Goal: Task Accomplishment & Management: Complete application form

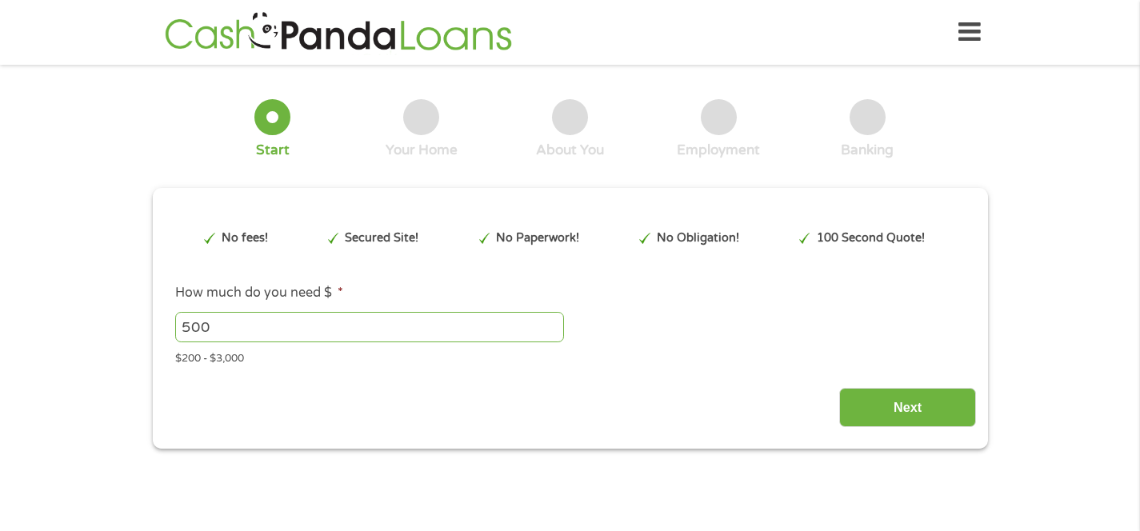
type input "CjwKCAjw6P3GBhBVEiwAJPjmLhqR6tpvfBxigeSYipoyroD629k078qq0BEcRnDg6UUJREm9lKyevBo…"
click at [925, 422] on input "Next" at bounding box center [907, 407] width 137 height 39
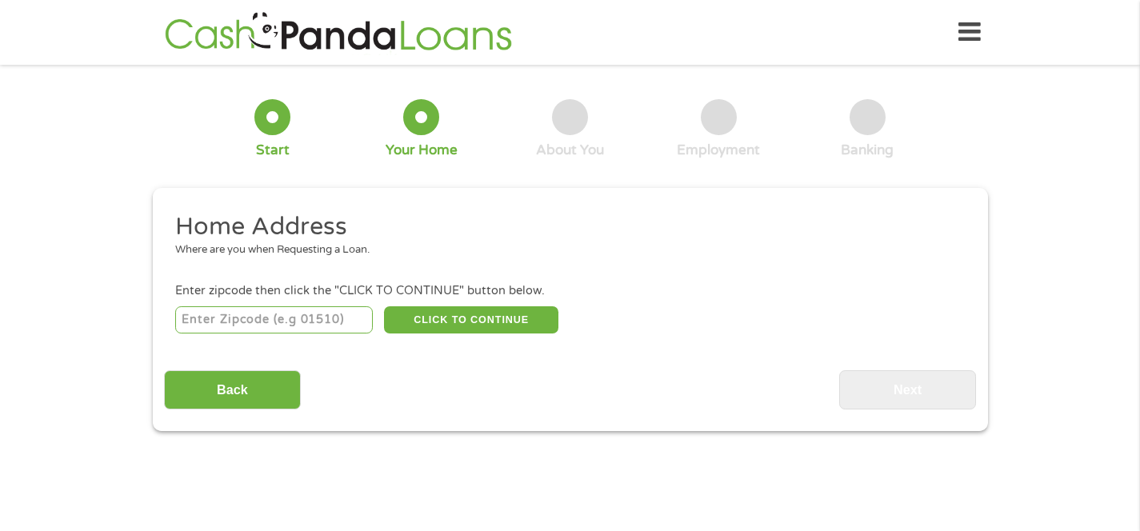
click at [246, 322] on input "number" at bounding box center [274, 319] width 198 height 27
type input "92116"
select select "[US_STATE]"
click at [436, 317] on button "CLICK TO CONTINUE" at bounding box center [471, 319] width 174 height 27
type input "92116"
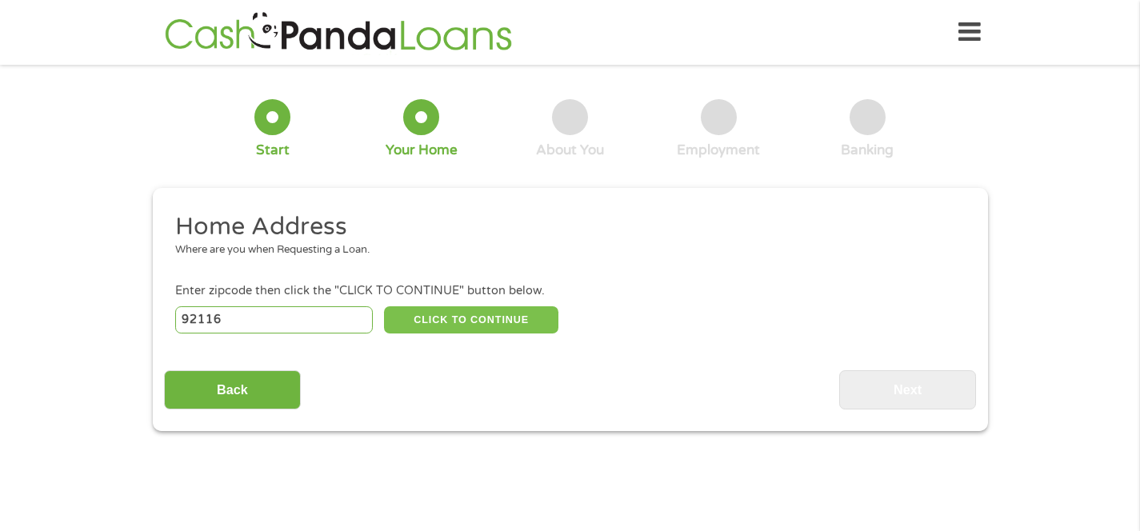
type input "[GEOGRAPHIC_DATA]"
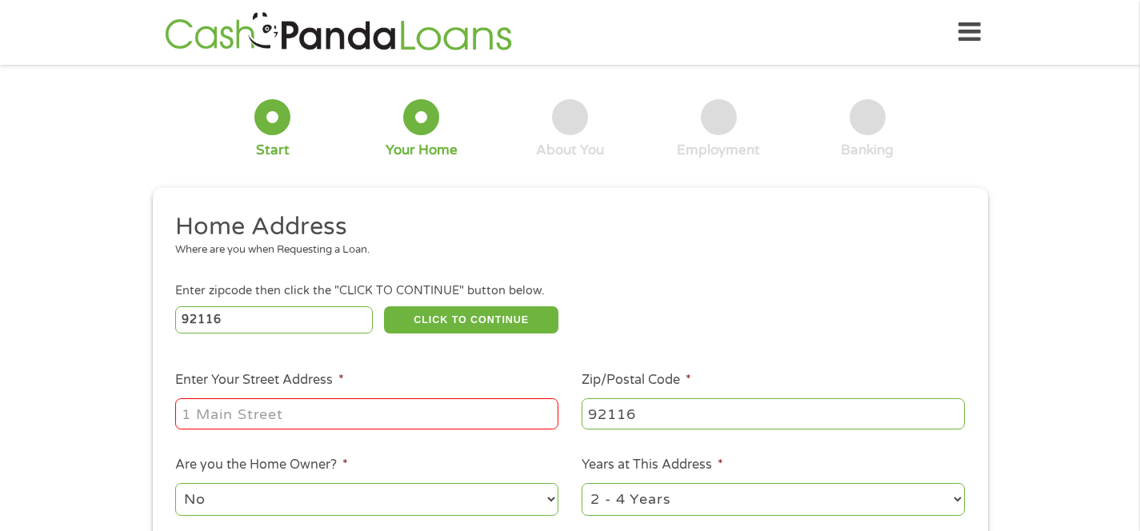
click at [359, 412] on input "Enter Your Street Address *" at bounding box center [366, 413] width 383 height 30
type input "[STREET_ADDRESS]"
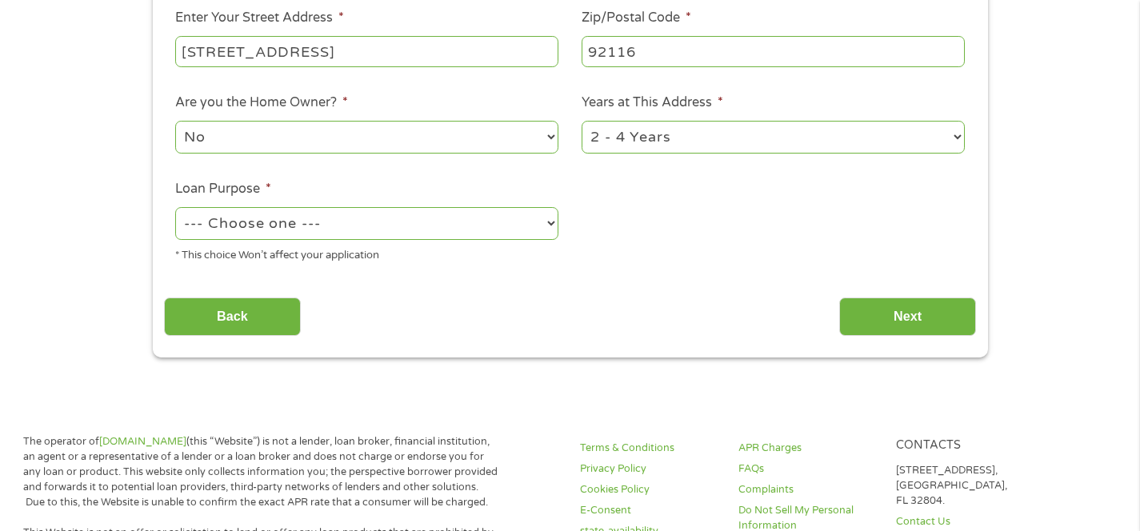
scroll to position [314, 0]
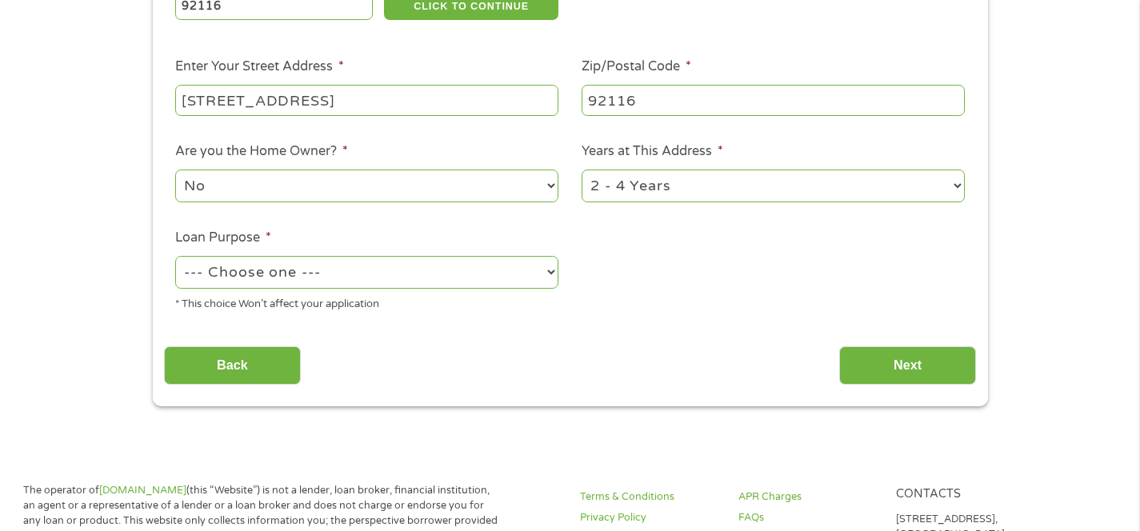
click at [270, 273] on select "--- Choose one --- Pay Bills Debt Consolidation Home Improvement Major Purchase…" at bounding box center [366, 272] width 383 height 33
select select "other"
click at [910, 368] on input "Next" at bounding box center [907, 365] width 137 height 39
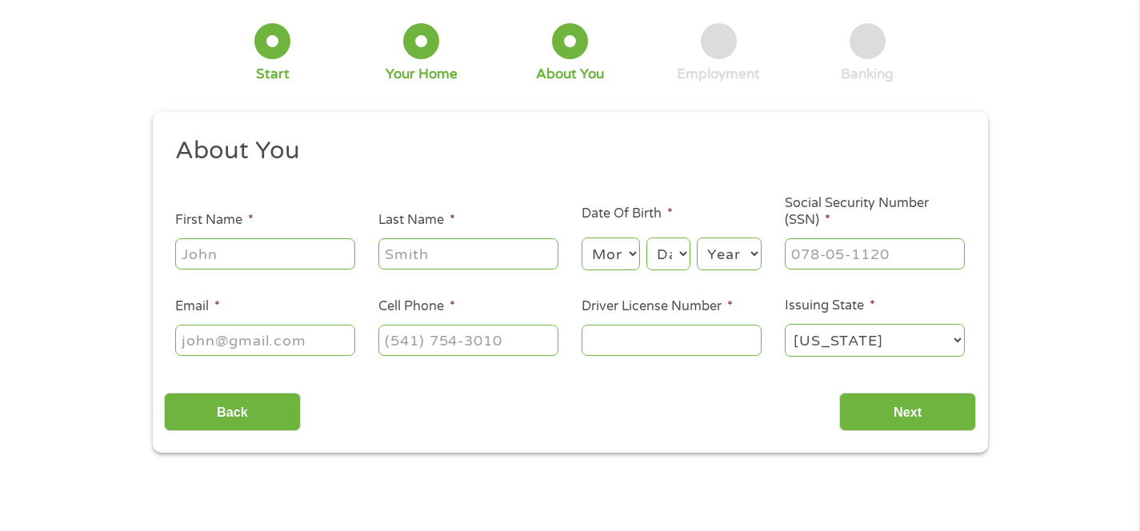
scroll to position [0, 0]
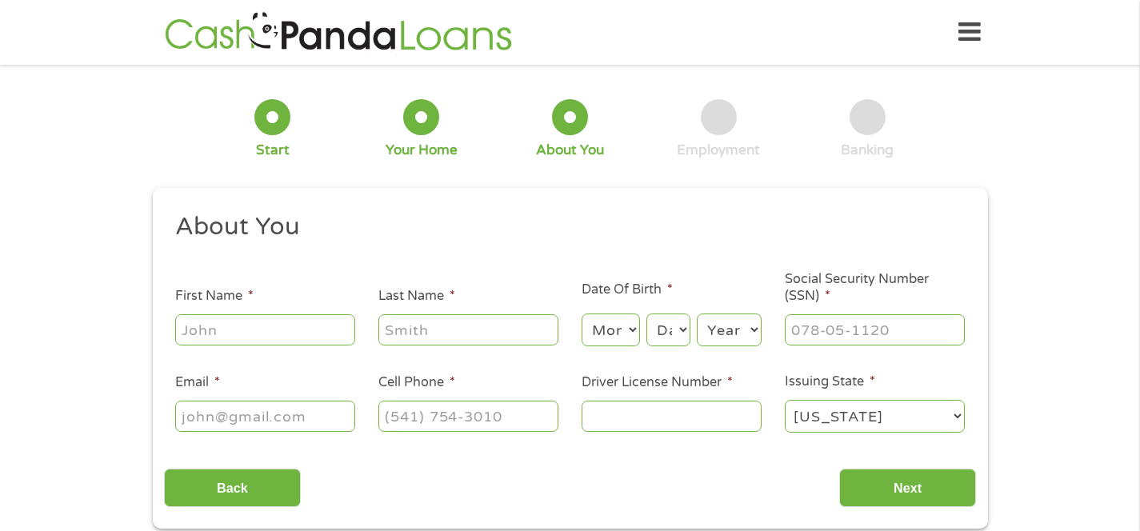
click at [294, 348] on ul "About You This field is hidden when viewing the form Title * --- Choose one ---…" at bounding box center [570, 329] width 812 height 236
click at [290, 323] on input "First Name *" at bounding box center [265, 329] width 180 height 30
type input "[PERSON_NAME]"
type input "[EMAIL_ADDRESS][DOMAIN_NAME]"
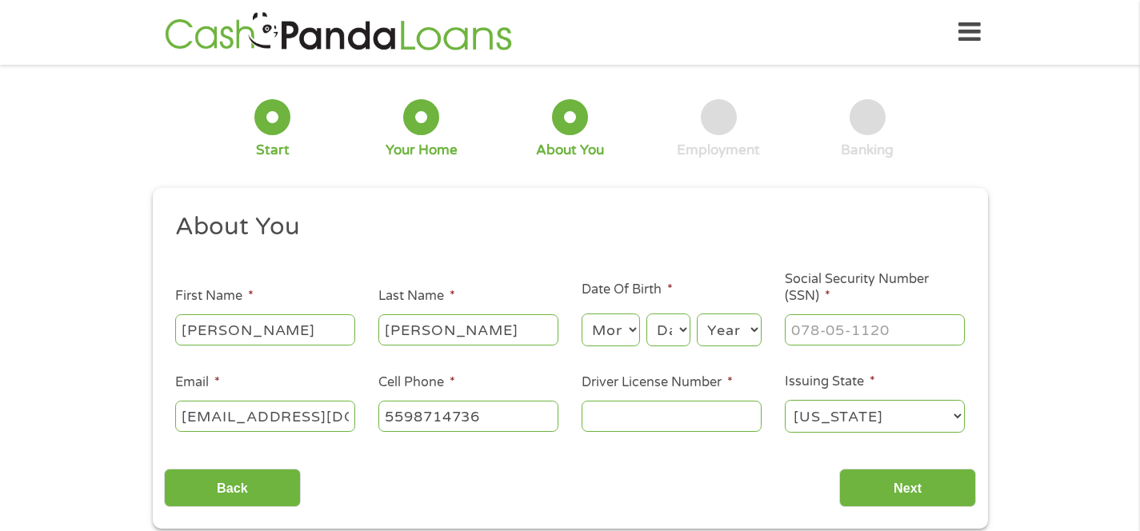
type input "[PHONE_NUMBER]"
click at [586, 334] on select "Month 1 2 3 4 5 6 7 8 9 10 11 12" at bounding box center [611, 330] width 58 height 33
select select "12"
click at [660, 342] on select "Day 1 2 3 4 5 6 7 8 9 10 11 12 13 14 15 16 17 18 19 20 21 22 23 24 25 26 27 28 …" at bounding box center [667, 330] width 43 height 33
select select "9"
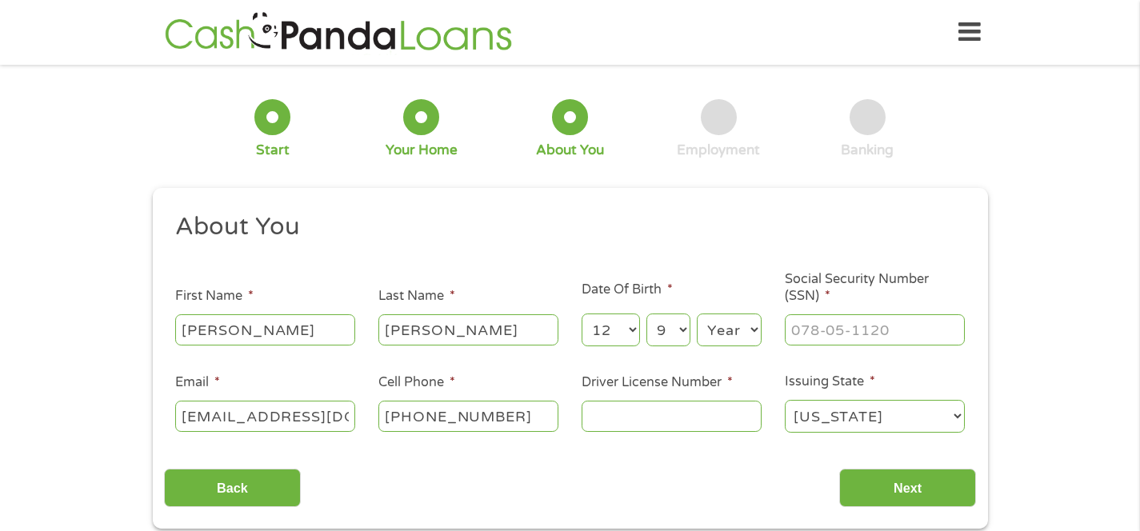
click at [715, 334] on select "Year [DATE] 2006 2005 2004 2003 2002 2001 2000 1999 1998 1997 1996 1995 1994 19…" at bounding box center [729, 330] width 65 height 33
select select "1988"
click at [821, 329] on input "___-__-____" at bounding box center [875, 329] width 180 height 30
type input "___-60-2807"
click at [607, 418] on input "Driver License Number *" at bounding box center [672, 416] width 180 height 30
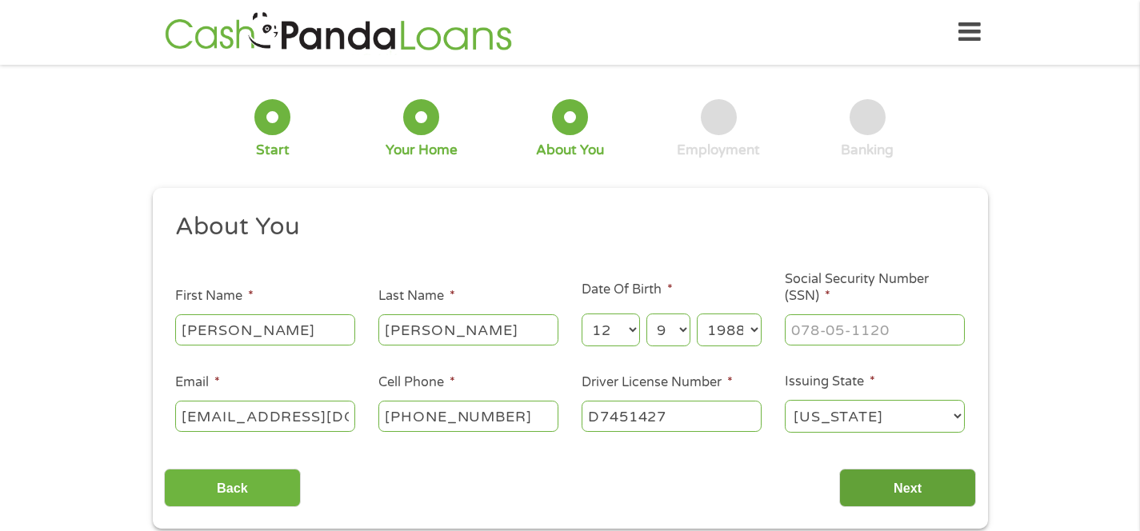
type input "D7451427"
drag, startPoint x: 890, startPoint y: 489, endPoint x: 804, endPoint y: 491, distance: 85.6
click at [890, 489] on input "Next" at bounding box center [907, 488] width 137 height 39
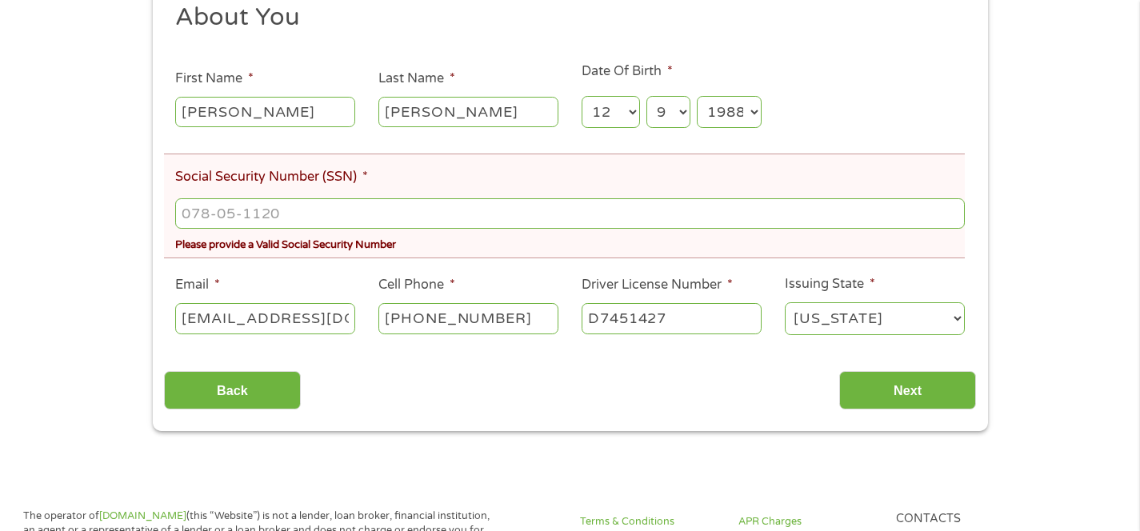
scroll to position [272, 0]
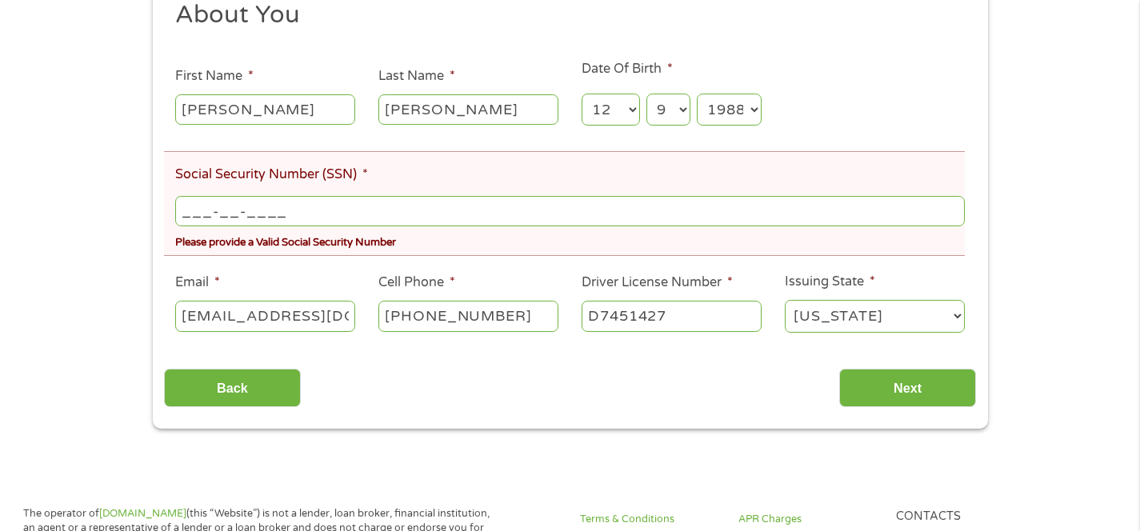
click at [299, 208] on input "___-__-____" at bounding box center [569, 211] width 789 height 30
type input "602-80-7672"
click at [102, 289] on div "There was a problem with your submission. Please review the fields below. 1 Sta…" at bounding box center [570, 116] width 1140 height 625
click at [873, 374] on input "Next" at bounding box center [907, 388] width 137 height 39
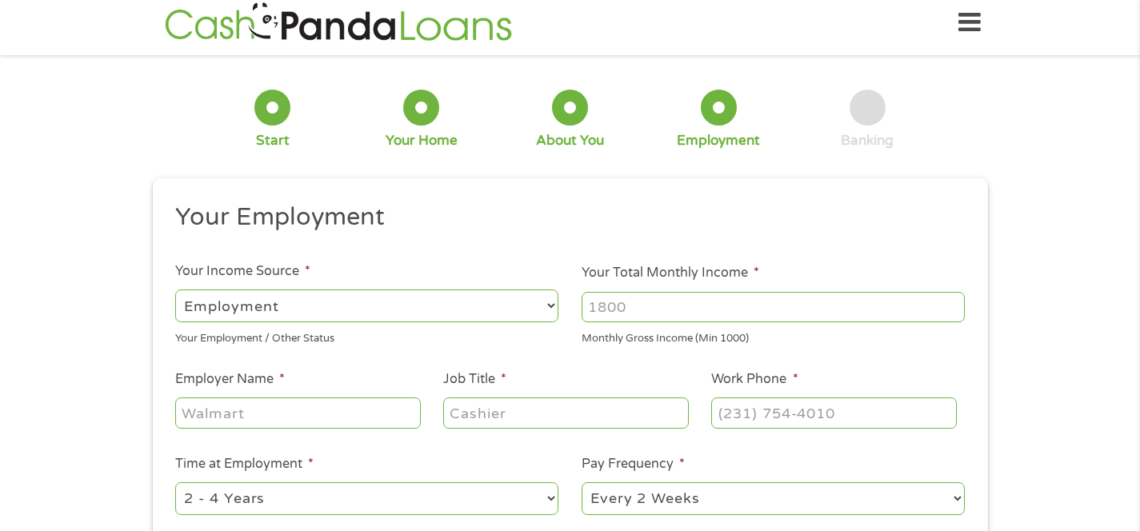
scroll to position [0, 0]
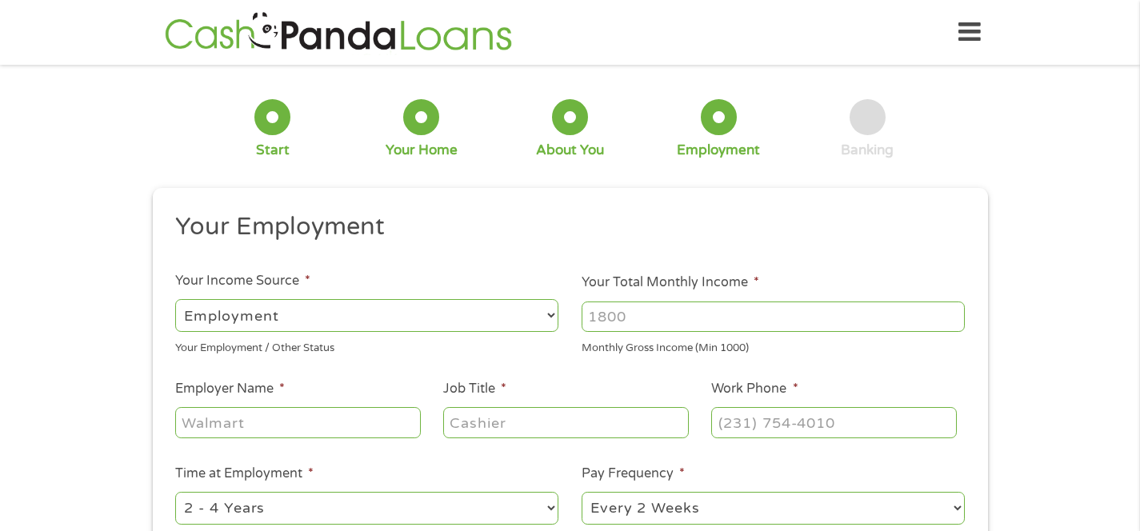
click at [662, 317] on input "Your Total Monthly Income *" at bounding box center [773, 317] width 383 height 30
type input "4000"
click at [339, 415] on input "Employer Name *" at bounding box center [297, 422] width 245 height 30
type input "Hard Rock"
type input "Sales Manager"
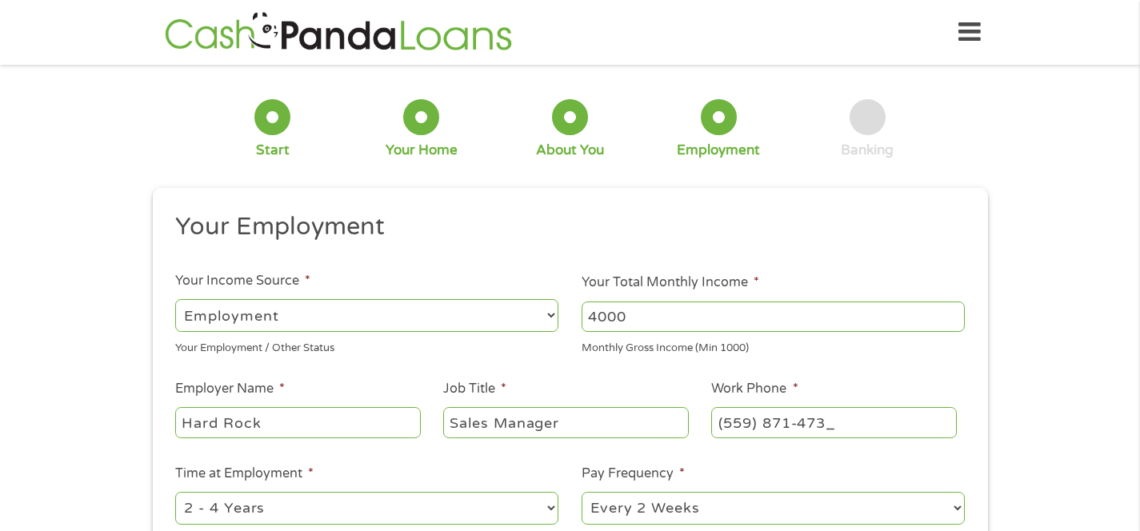
type input "[PHONE_NUMBER]"
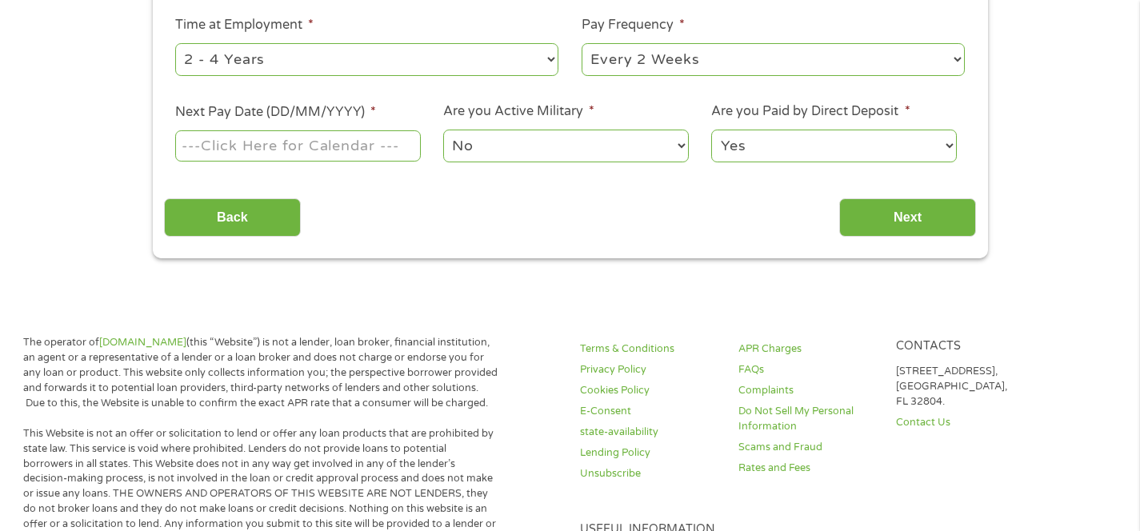
scroll to position [358, 0]
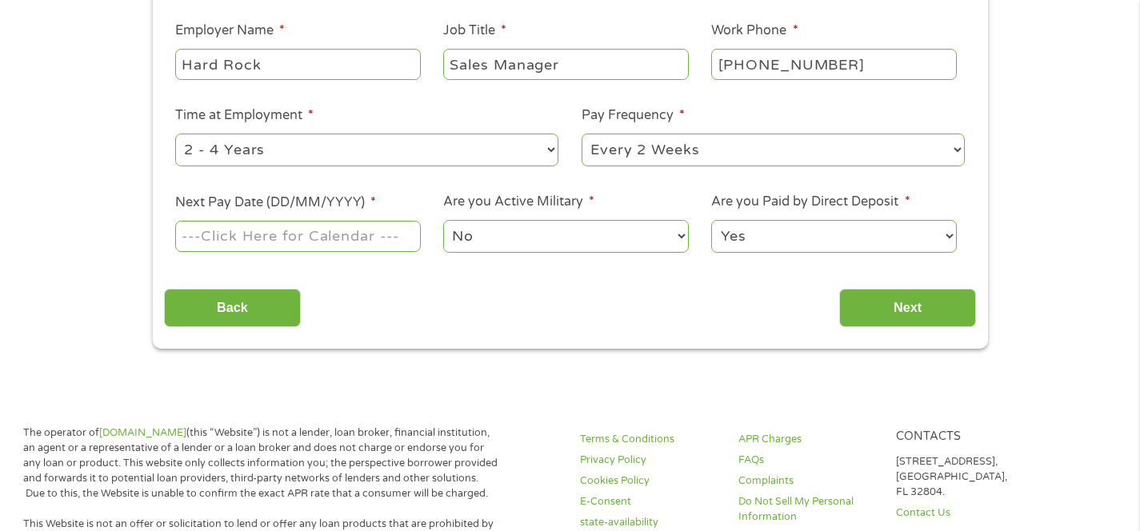
click at [306, 238] on input "Next Pay Date (DD/MM/YYYY) *" at bounding box center [297, 236] width 245 height 30
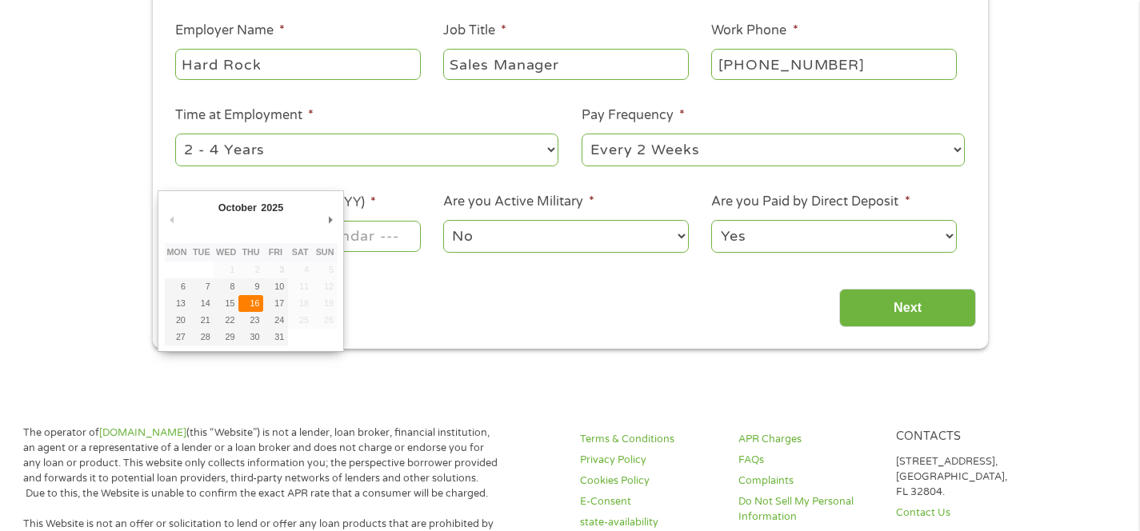
type input "[DATE]"
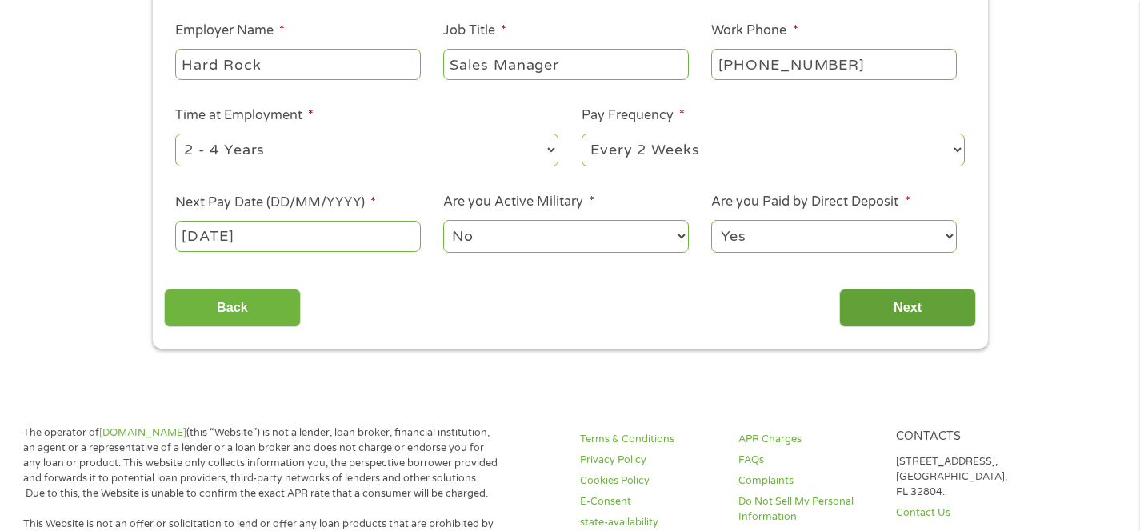
click at [924, 326] on input "Next" at bounding box center [907, 308] width 137 height 39
click at [916, 306] on input "Next" at bounding box center [907, 308] width 137 height 39
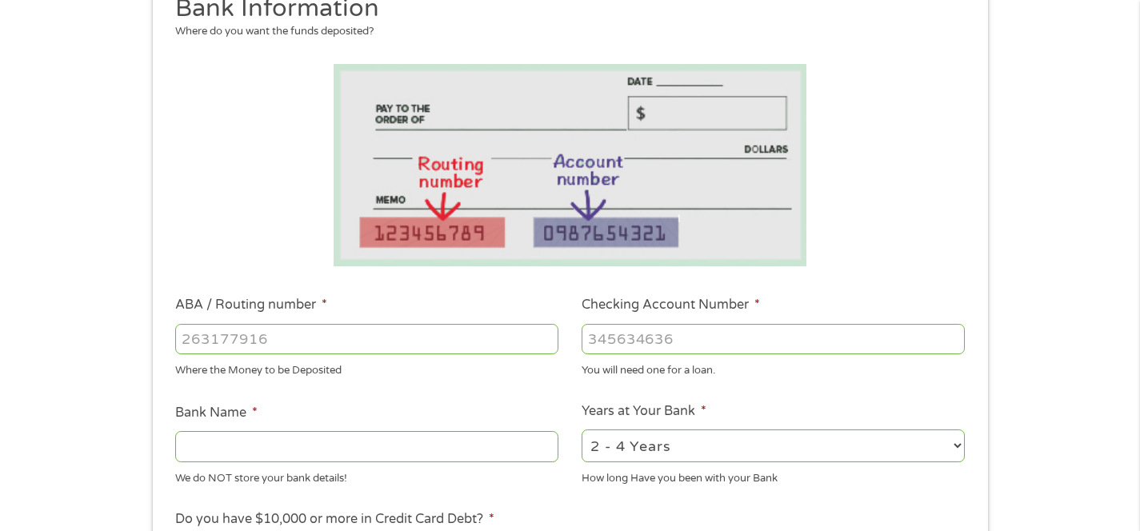
scroll to position [324, 0]
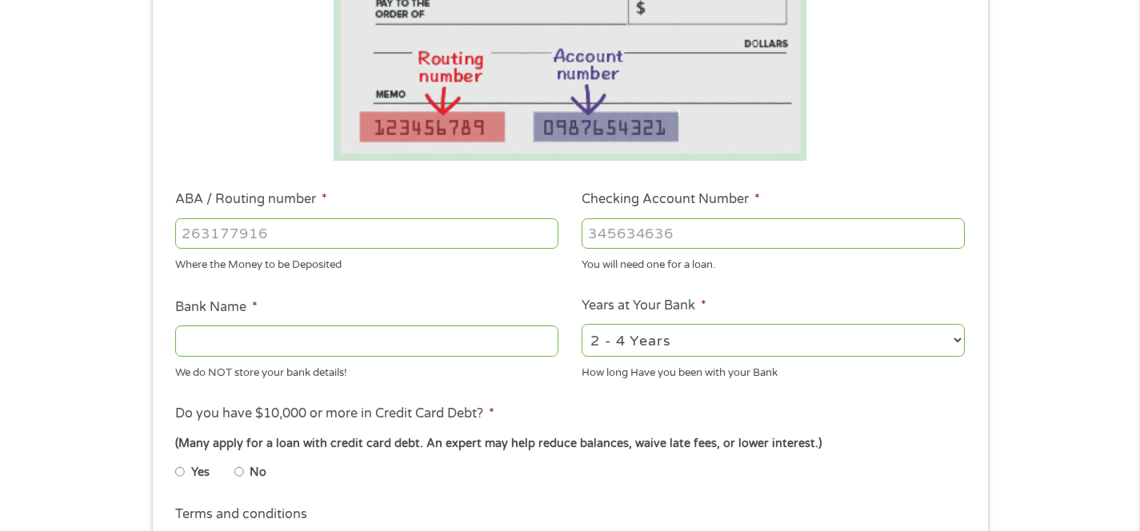
click at [278, 232] on input "ABA / Routing number *" at bounding box center [366, 233] width 383 height 30
type input "321172594"
type input "EDUCATIONAL EMPLOYEES CREDIT UNION"
type input "321172594"
click at [656, 226] on input "Checking Account Number *" at bounding box center [773, 233] width 383 height 30
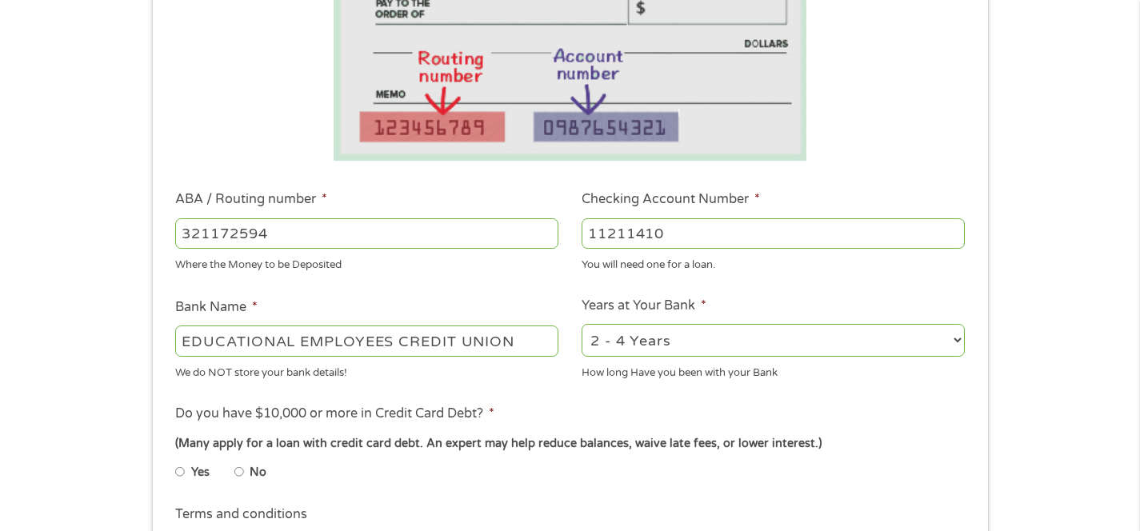
type input "11211410"
click at [1077, 322] on div "1 Start 2 Your Home 3 About You 4 Employment 5 Banking 6 This field is hidden w…" at bounding box center [570, 259] width 1140 height 1015
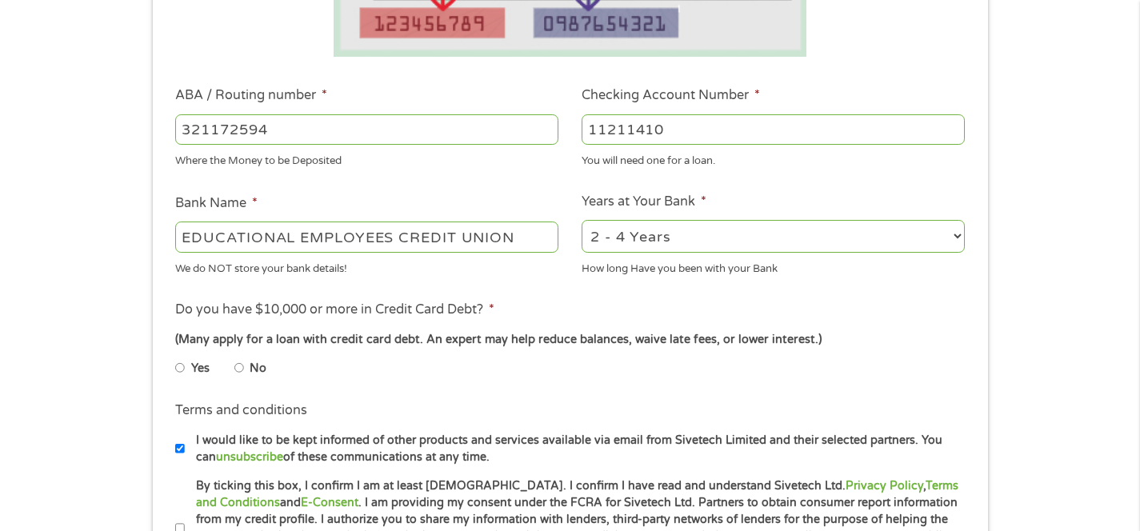
scroll to position [432, 0]
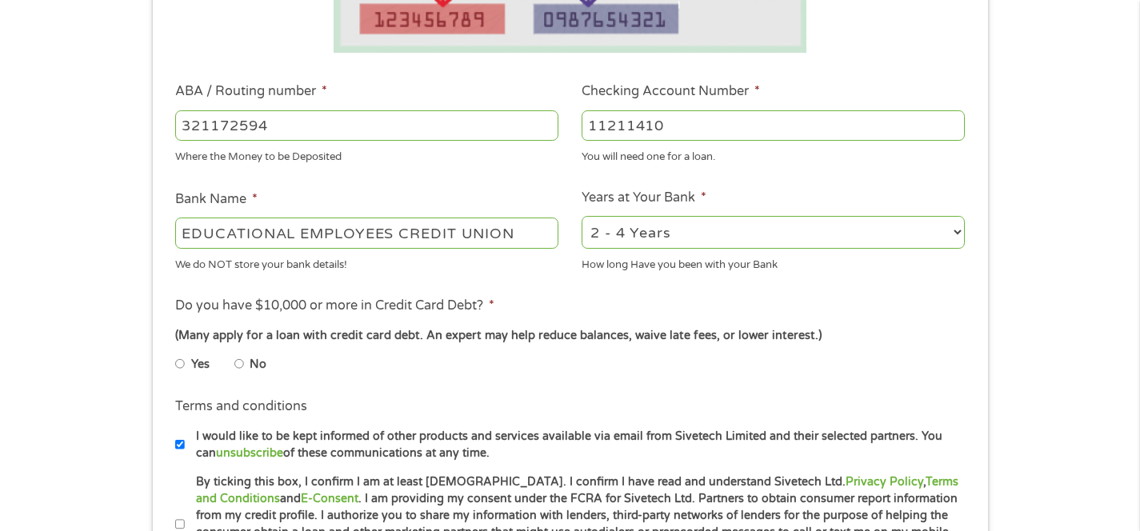
click at [694, 241] on select "2 - 4 Years 6 - 12 Months 1 - 2 Years Over 4 Years" at bounding box center [773, 232] width 383 height 33
select select "60months"
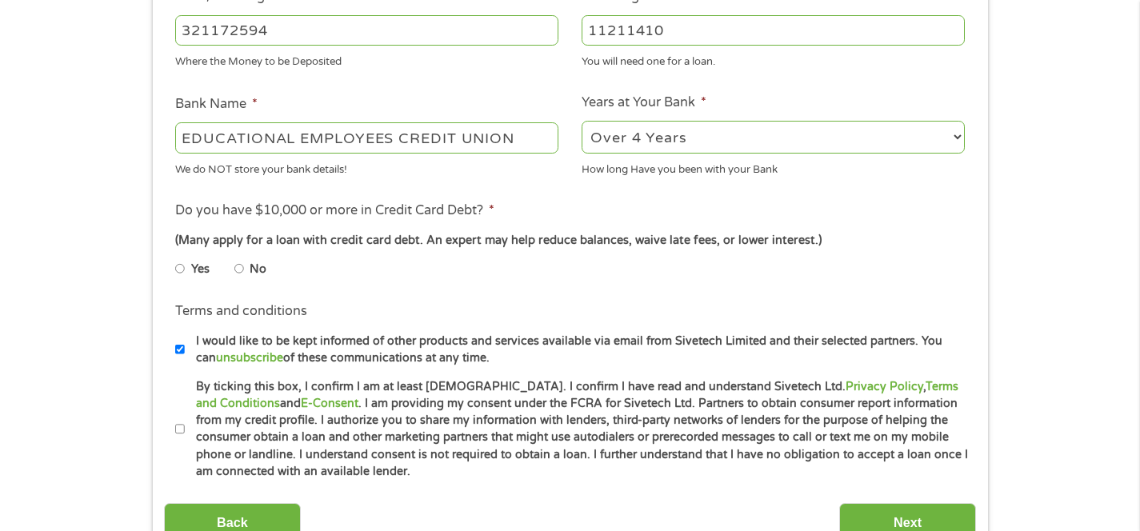
scroll to position [542, 0]
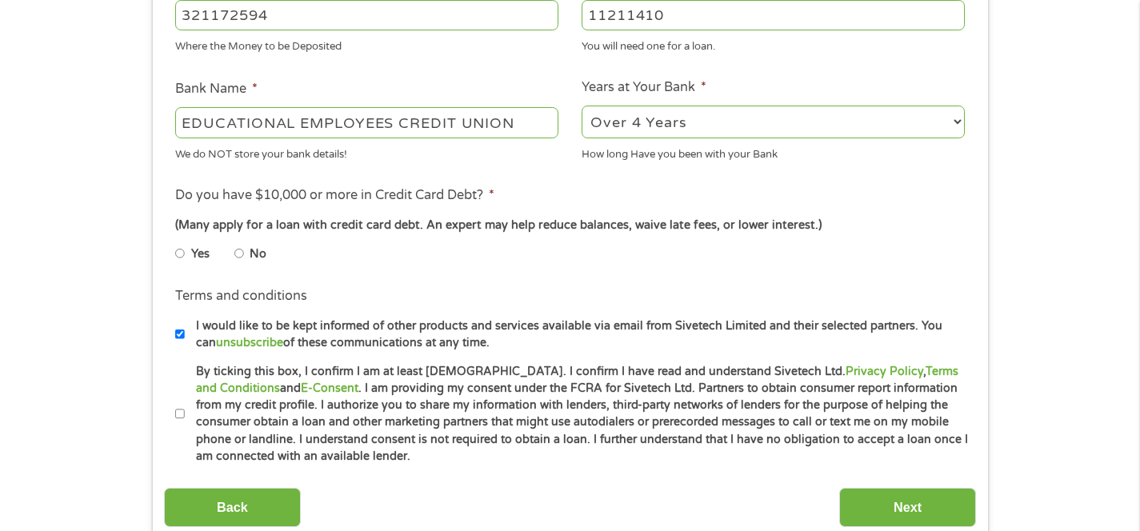
click at [238, 253] on input "No" at bounding box center [239, 254] width 10 height 26
radio input "true"
click at [179, 407] on input "By ticking this box, I confirm I am at least [DEMOGRAPHIC_DATA]. I confirm I ha…" at bounding box center [180, 415] width 10 height 26
checkbox input "true"
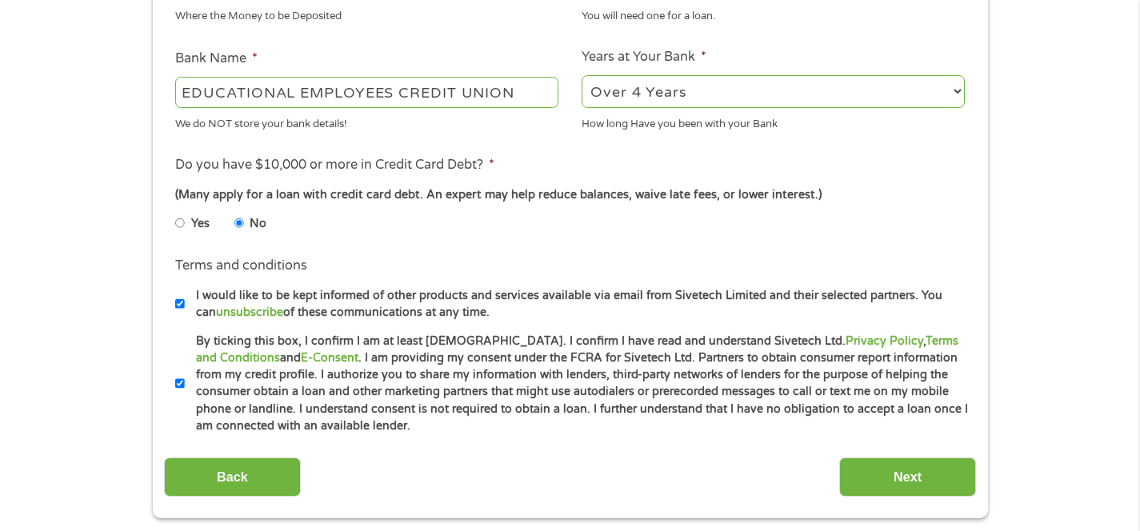
scroll to position [594, 0]
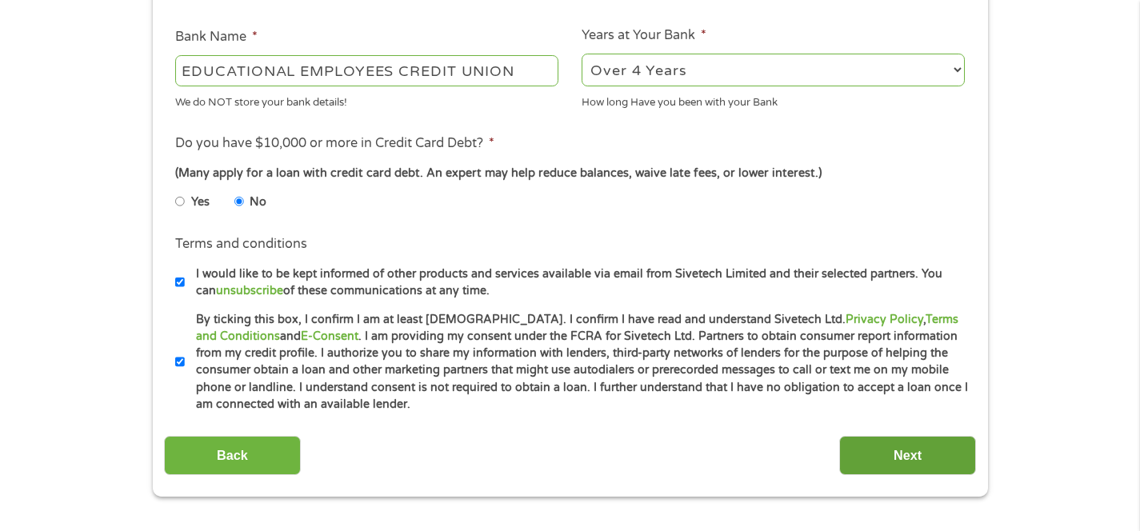
click at [877, 445] on input "Next" at bounding box center [907, 455] width 137 height 39
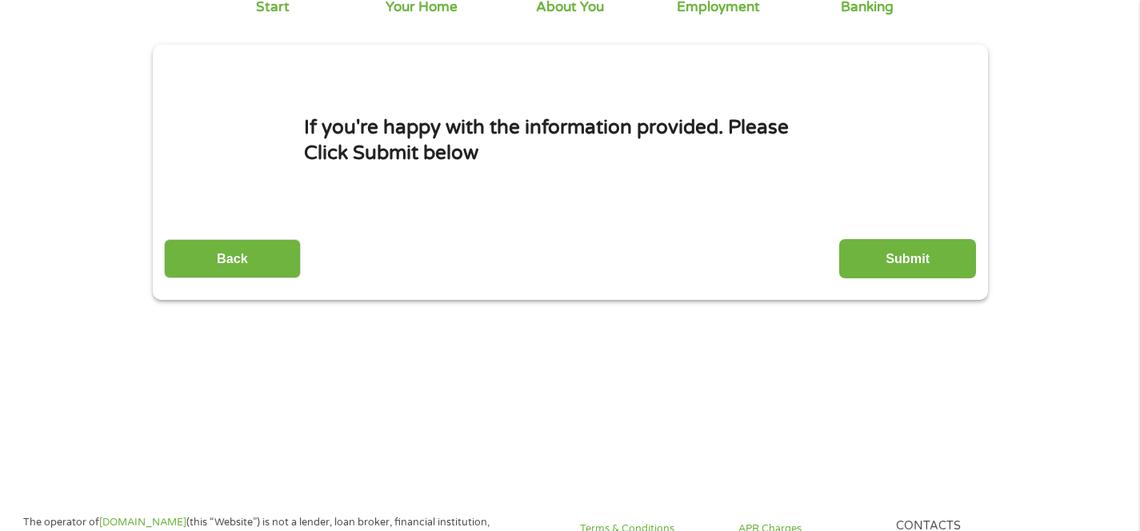
scroll to position [0, 0]
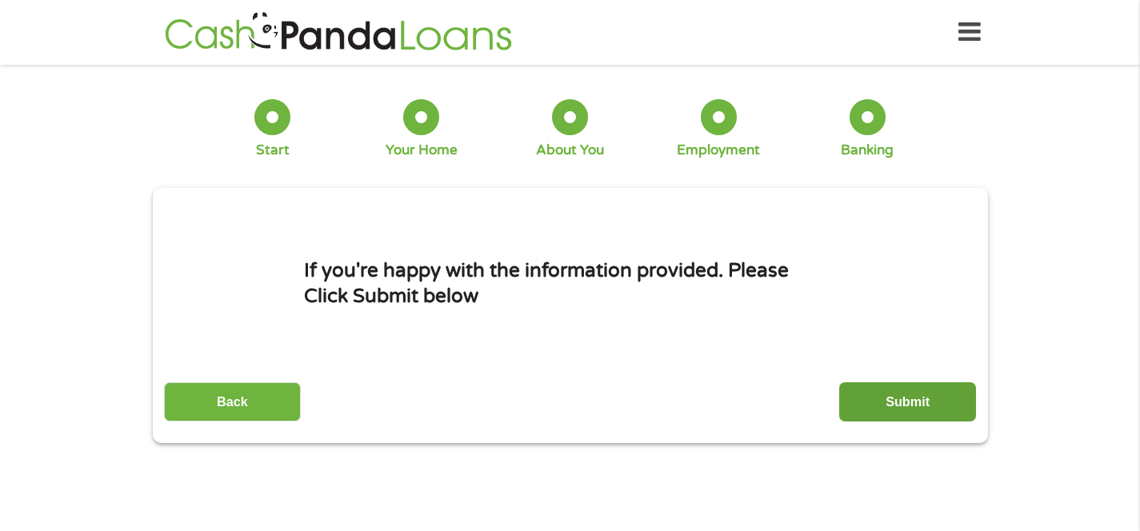
click at [913, 412] on input "Submit" at bounding box center [907, 401] width 137 height 39
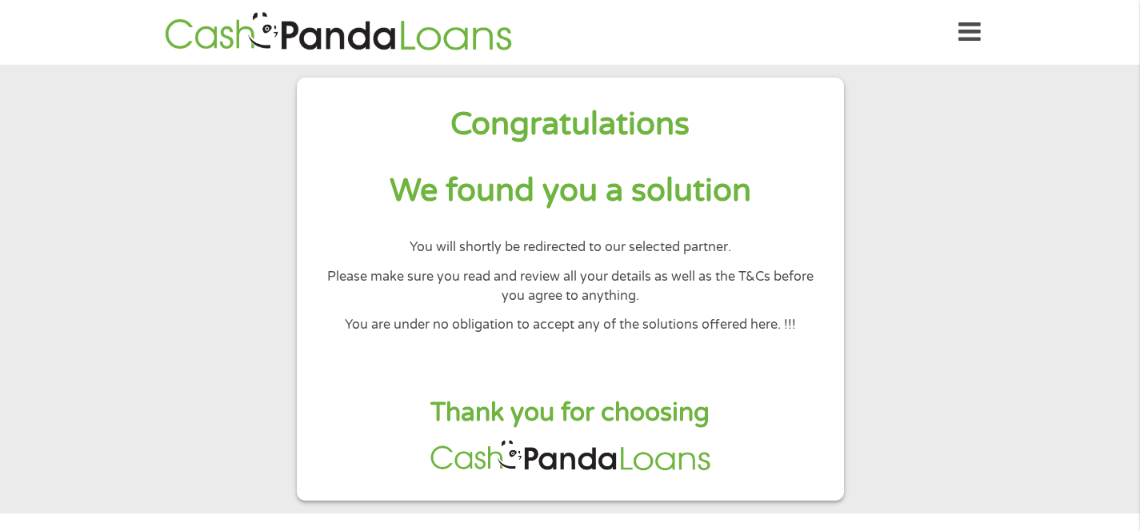
scroll to position [106, 0]
